Goal: Information Seeking & Learning: Learn about a topic

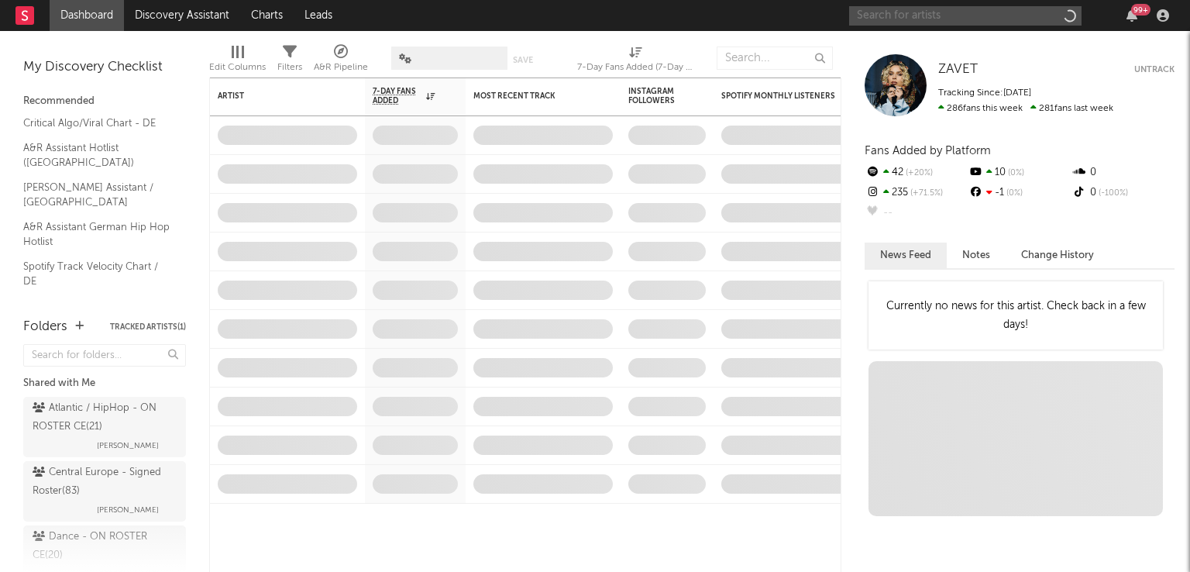
click at [992, 16] on input "text" at bounding box center [965, 15] width 233 height 19
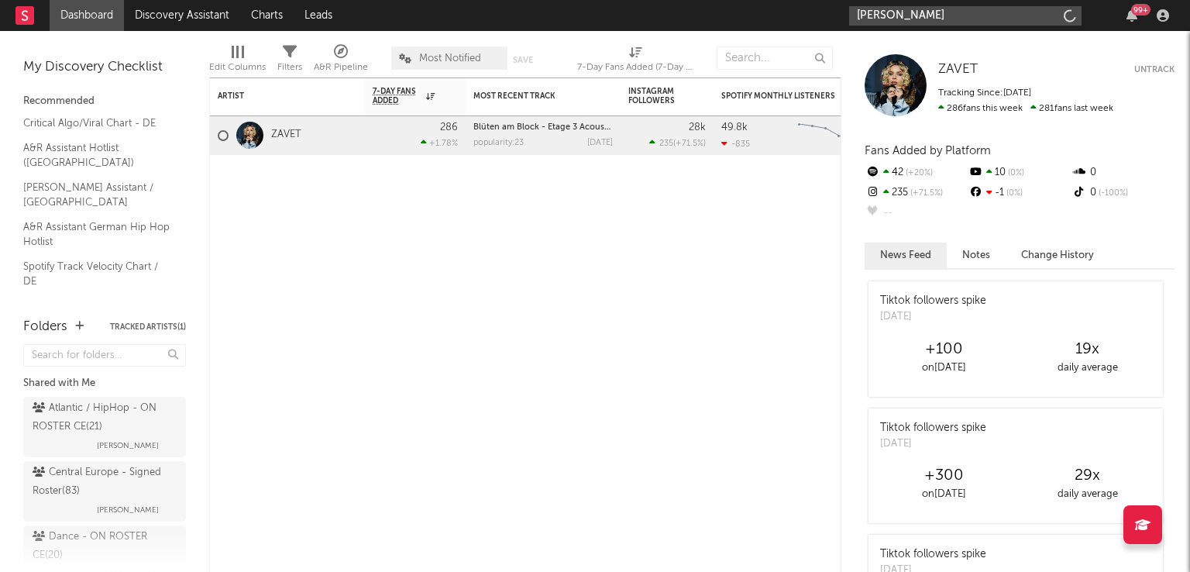
type input "[PERSON_NAME]"
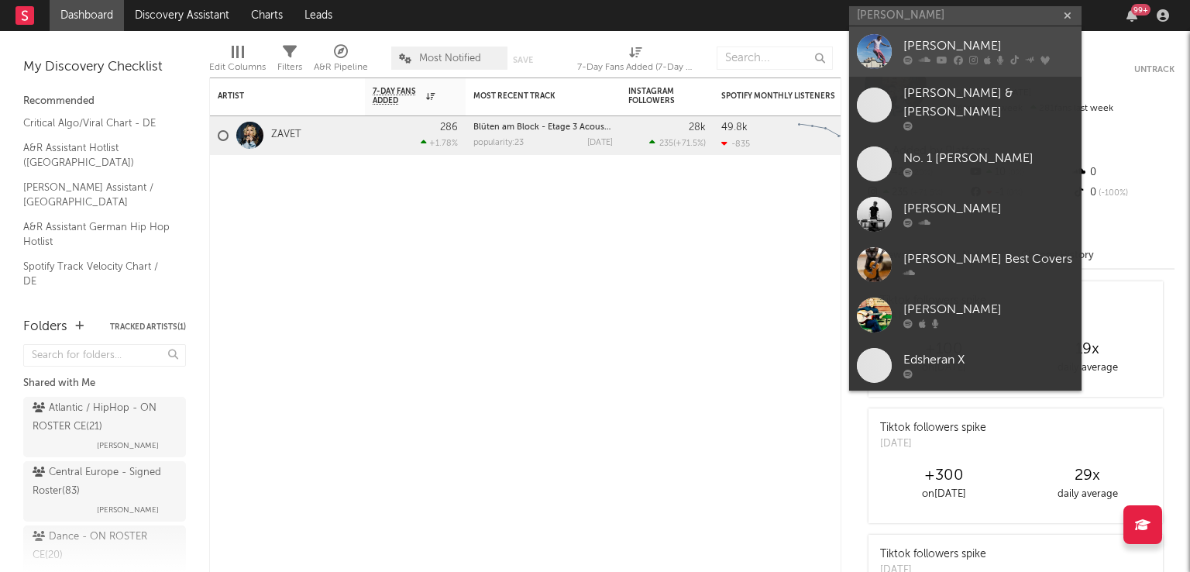
click at [953, 43] on div "[PERSON_NAME]" at bounding box center [989, 46] width 171 height 19
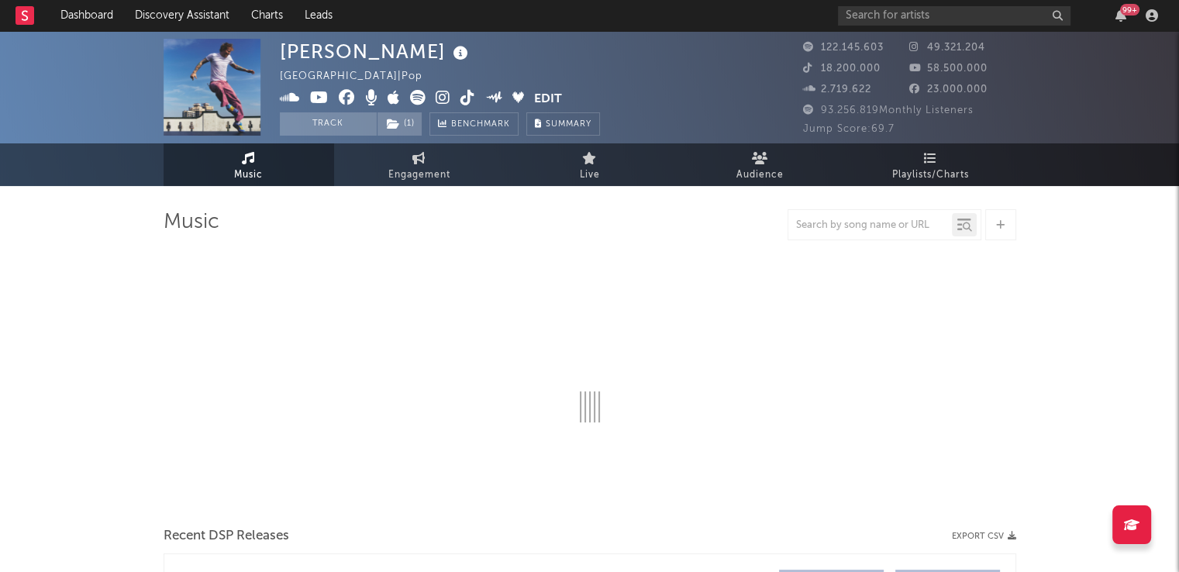
select select "6m"
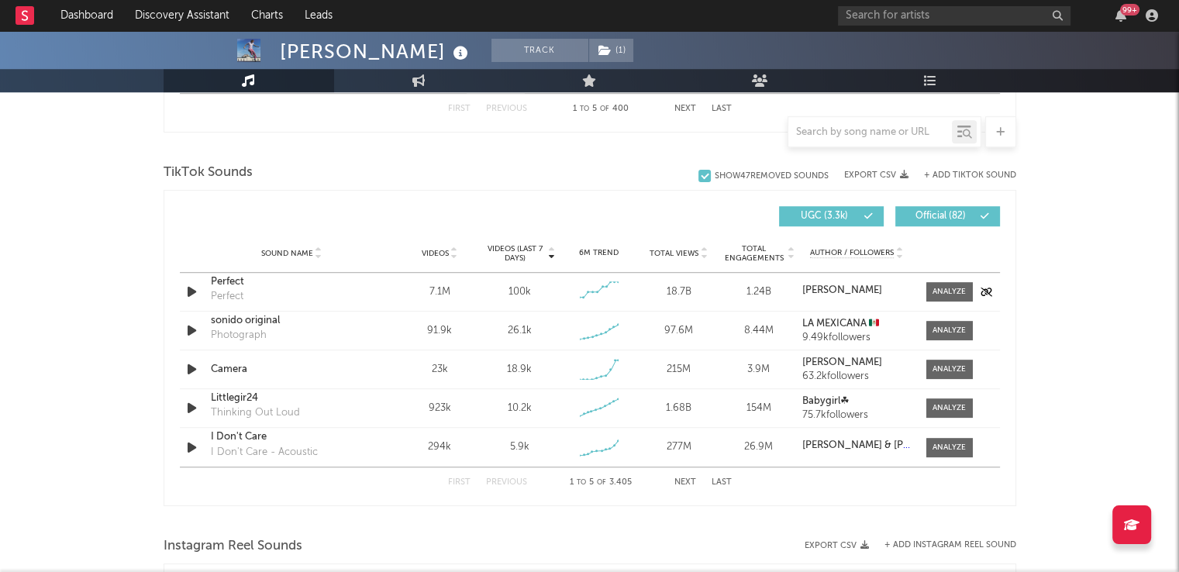
scroll to position [992, 0]
click at [891, 132] on input "text" at bounding box center [870, 132] width 164 height 12
type input "sapphire"
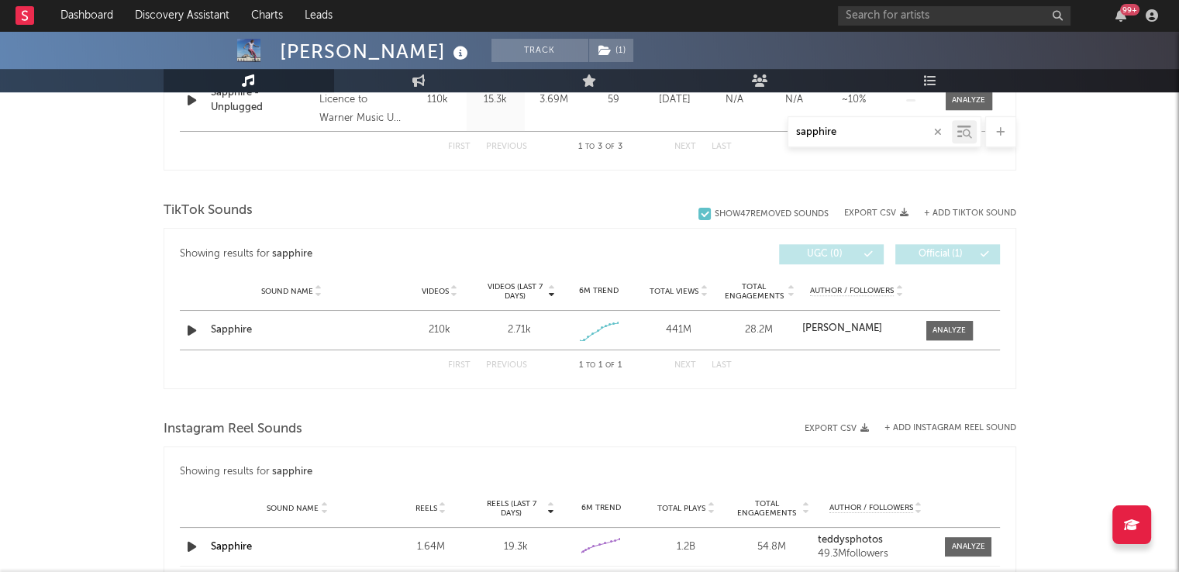
scroll to position [800, 0]
